Goal: Transaction & Acquisition: Subscribe to service/newsletter

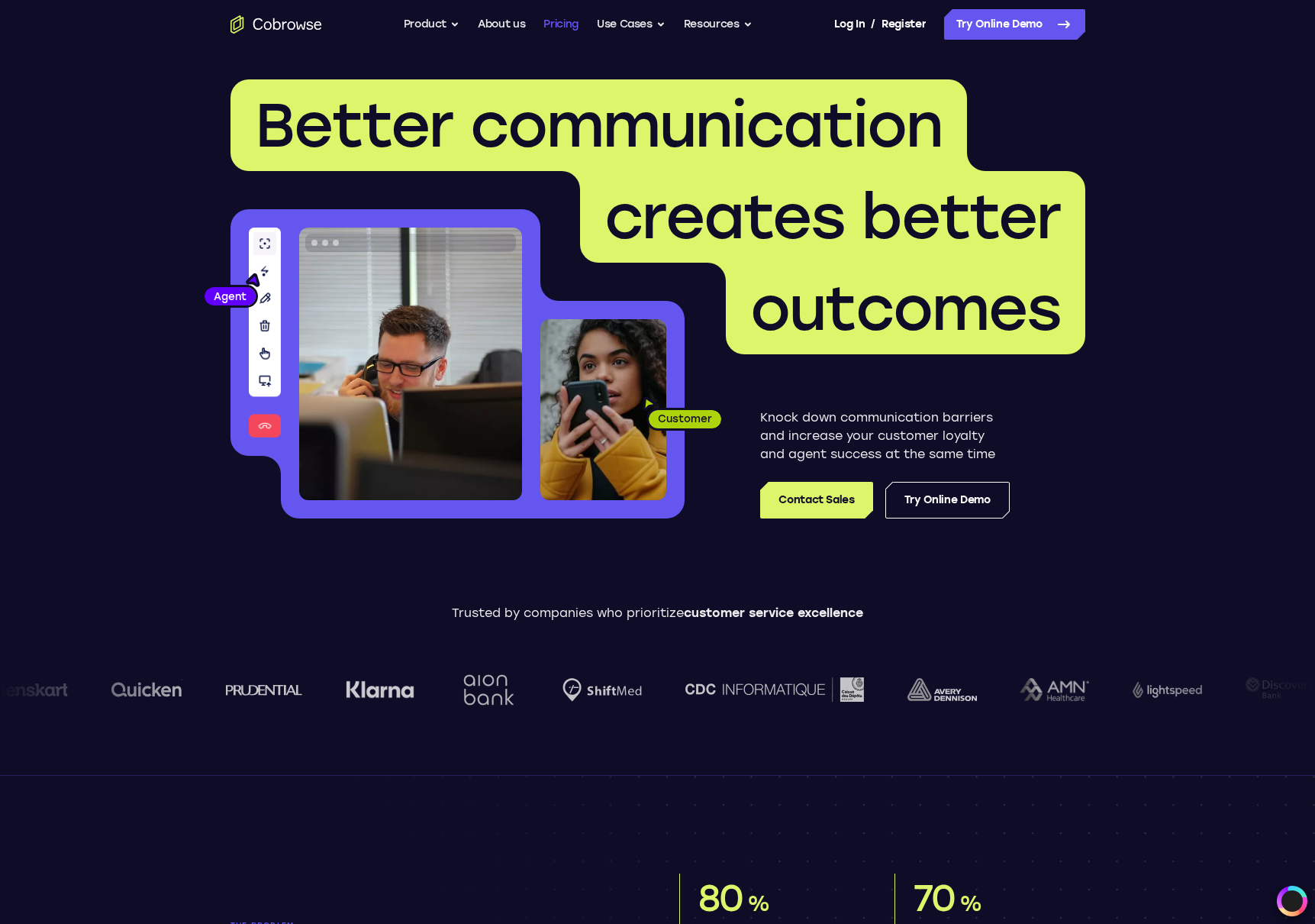
click at [545, 30] on link "Pricing" at bounding box center [561, 24] width 35 height 31
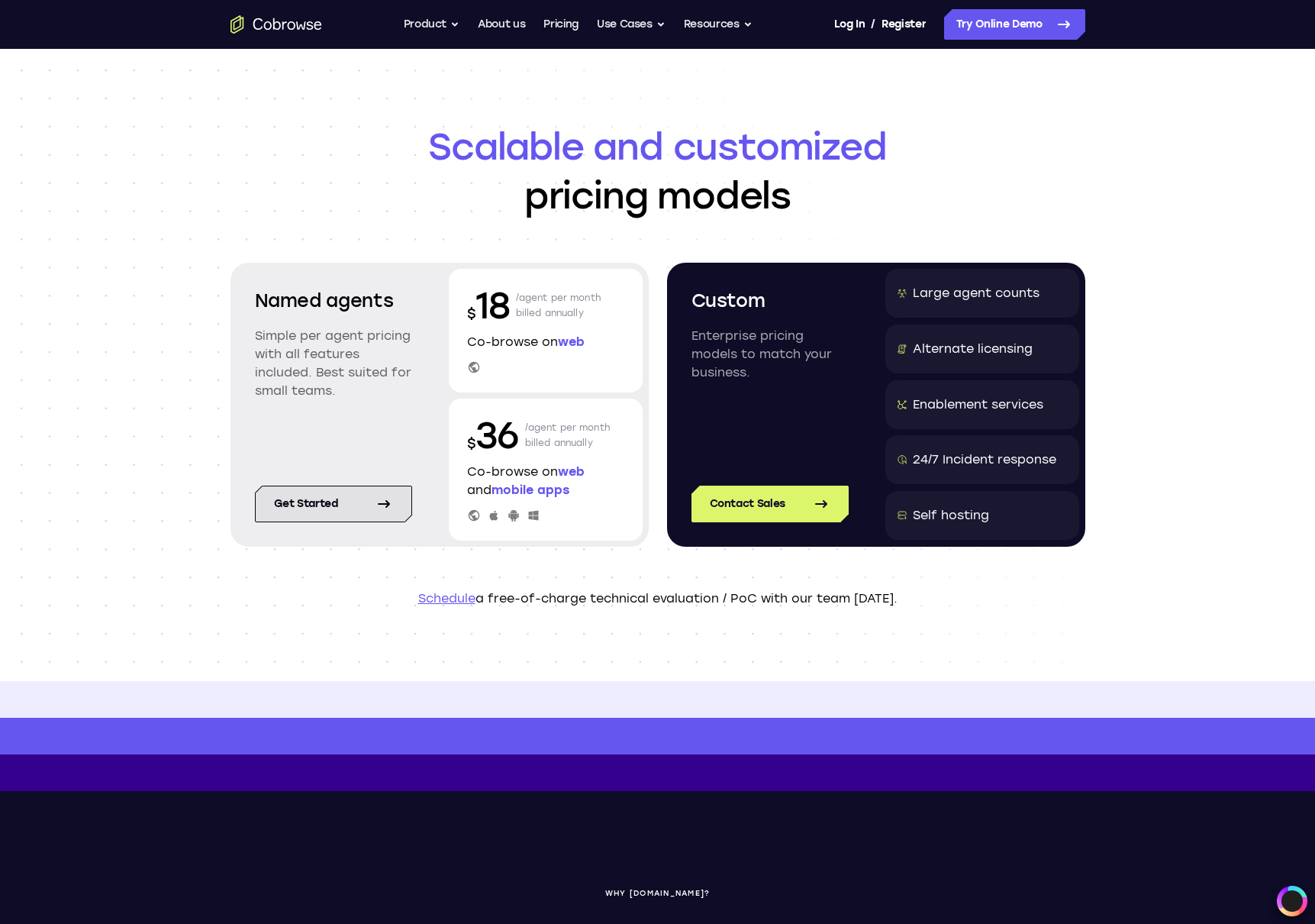
click at [373, 504] on link "Get started" at bounding box center [333, 503] width 157 height 37
drag, startPoint x: 254, startPoint y: 330, endPoint x: 356, endPoint y: 395, distance: 121.0
click at [356, 395] on div "Named agents Simple per agent pricing with all features included. Best suited f…" at bounding box center [334, 355] width 194 height 172
click at [950, 115] on header "Scalable and customized pricing models Named agents Simple per agent pricing wi…" at bounding box center [658, 364] width 977 height 632
click at [711, 23] on button "Resources" at bounding box center [718, 24] width 69 height 31
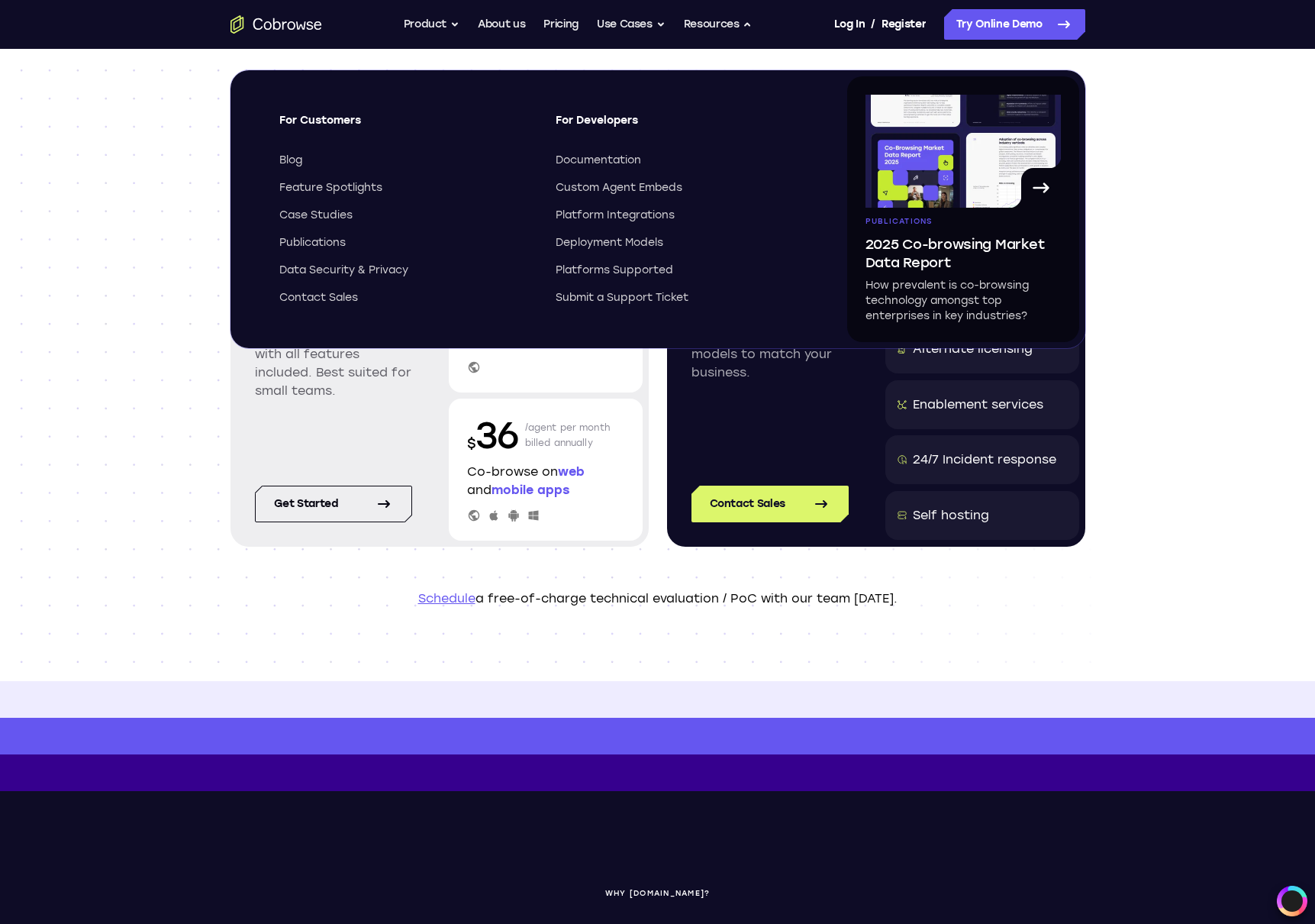
click at [1174, 309] on div "Scalable and customized pricing models Named agents Simple per agent pricing wi…" at bounding box center [658, 364] width 1315 height 632
